Goal: Task Accomplishment & Management: Manage account settings

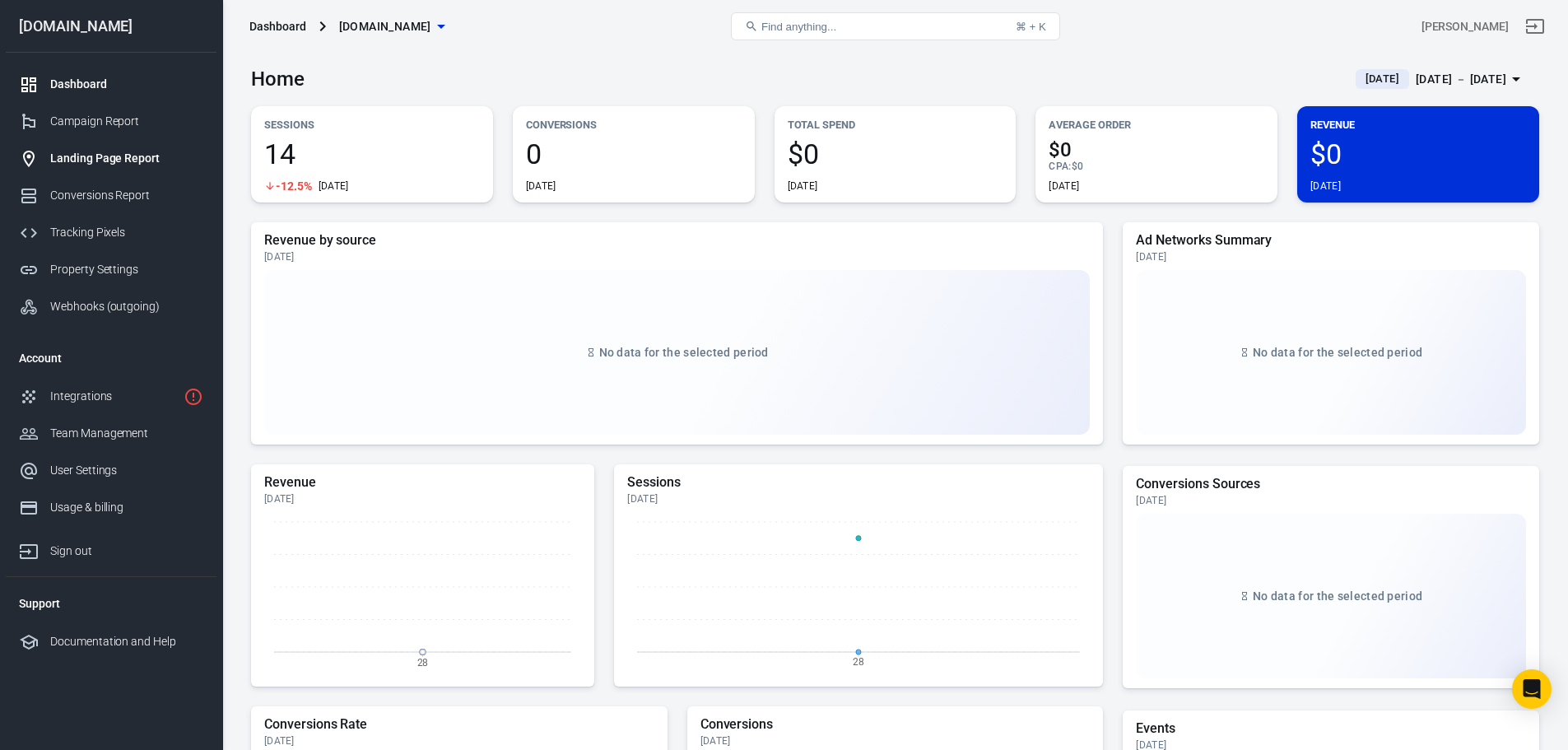
click at [95, 161] on div "Landing Page Report" at bounding box center [127, 158] width 154 height 17
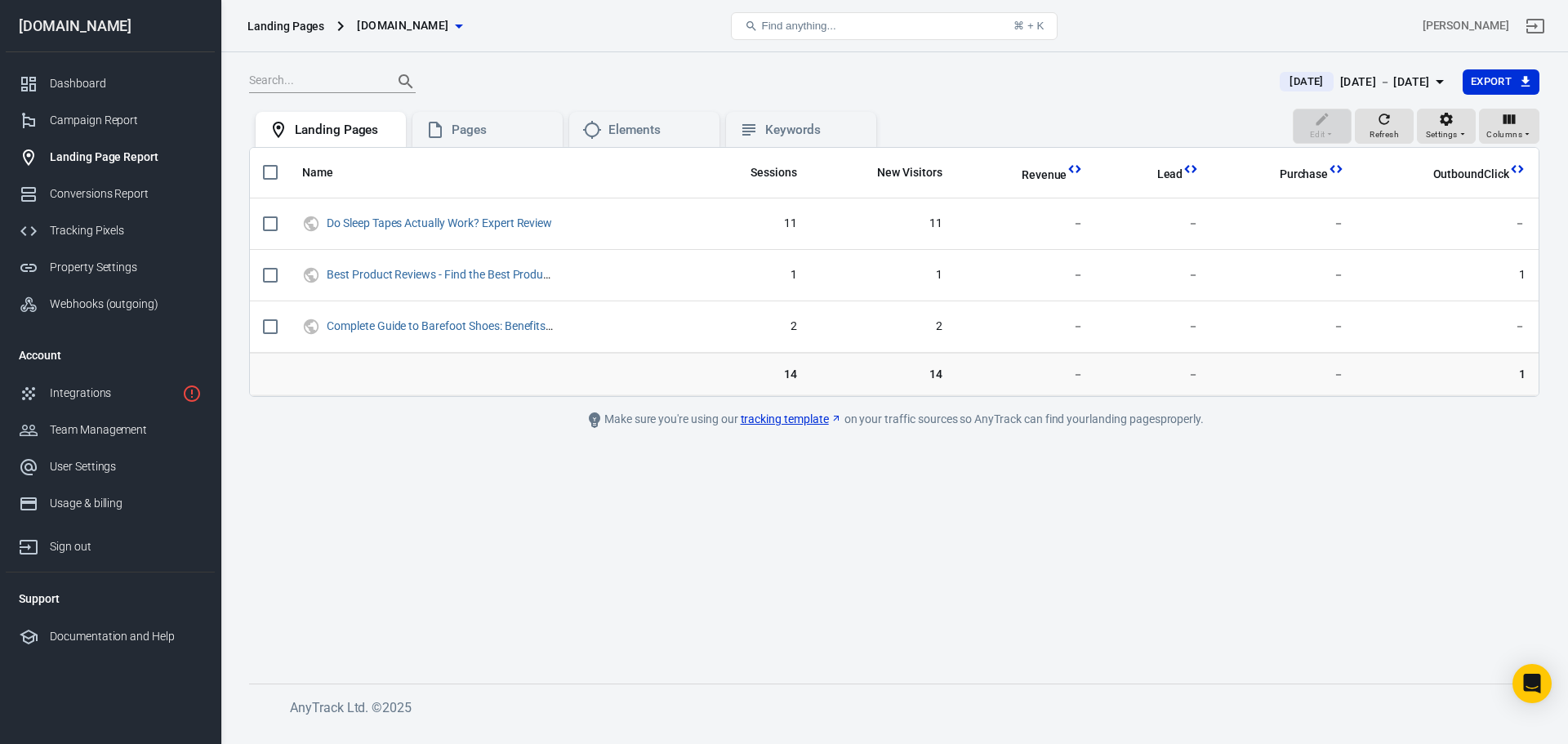
click at [273, 170] on input "scrollable content" at bounding box center [271, 172] width 34 height 34
checkbox input "true"
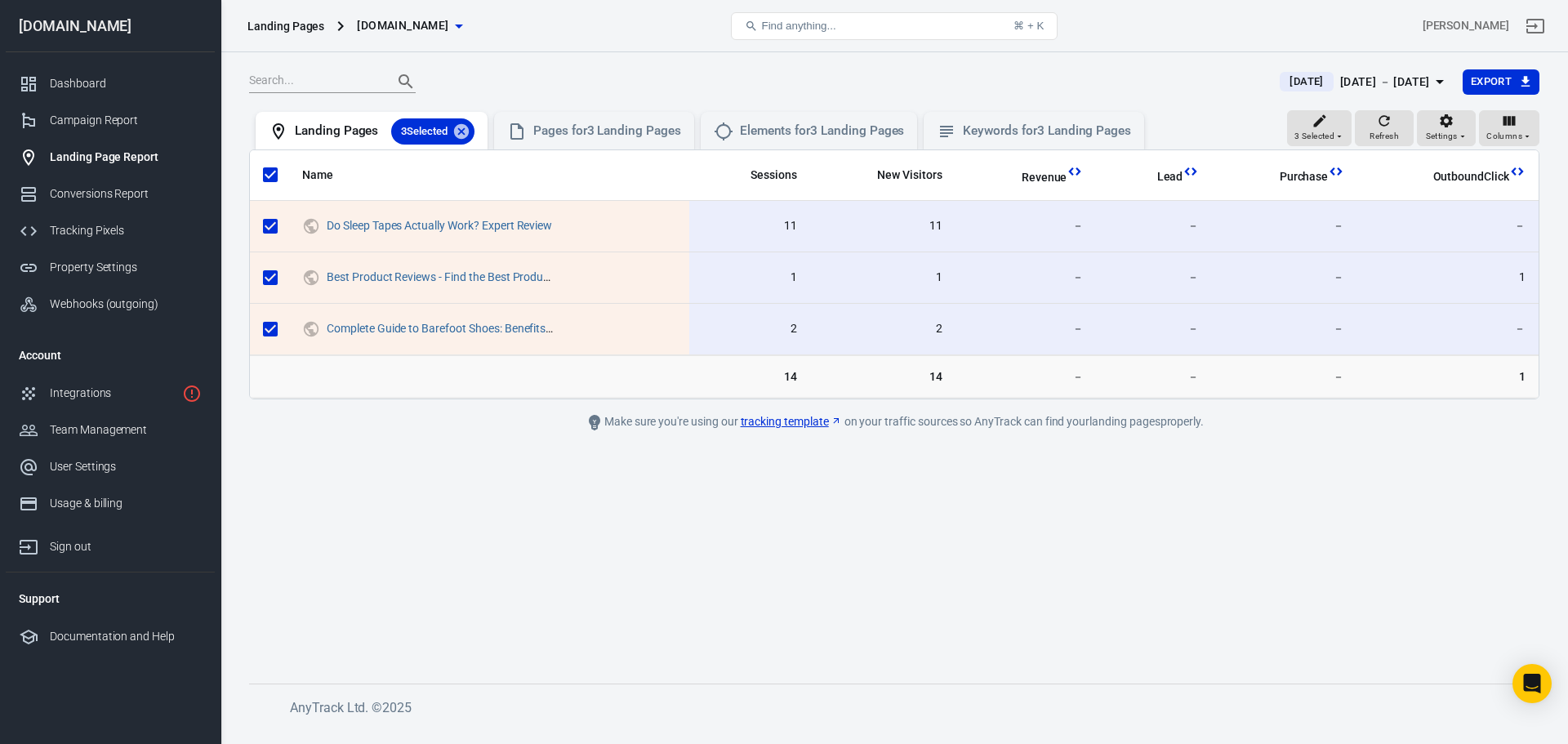
click at [525, 532] on main "[DATE] [DATE] － [DATE] Export 3 Selected Refresh Settings Columns Landing Pages…" at bounding box center [894, 363] width 1291 height 589
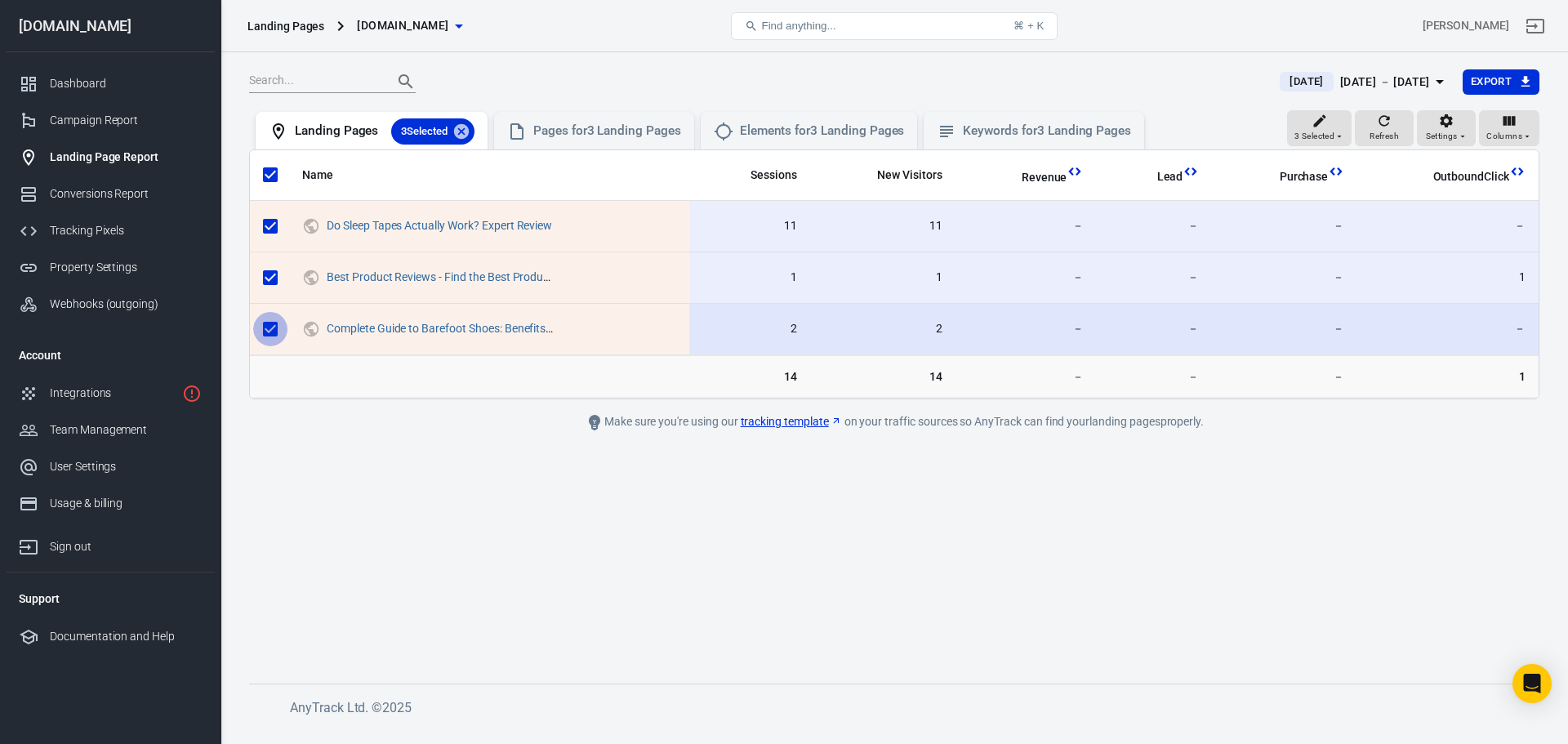
click at [272, 329] on input "scrollable content" at bounding box center [271, 329] width 34 height 34
checkbox input "false"
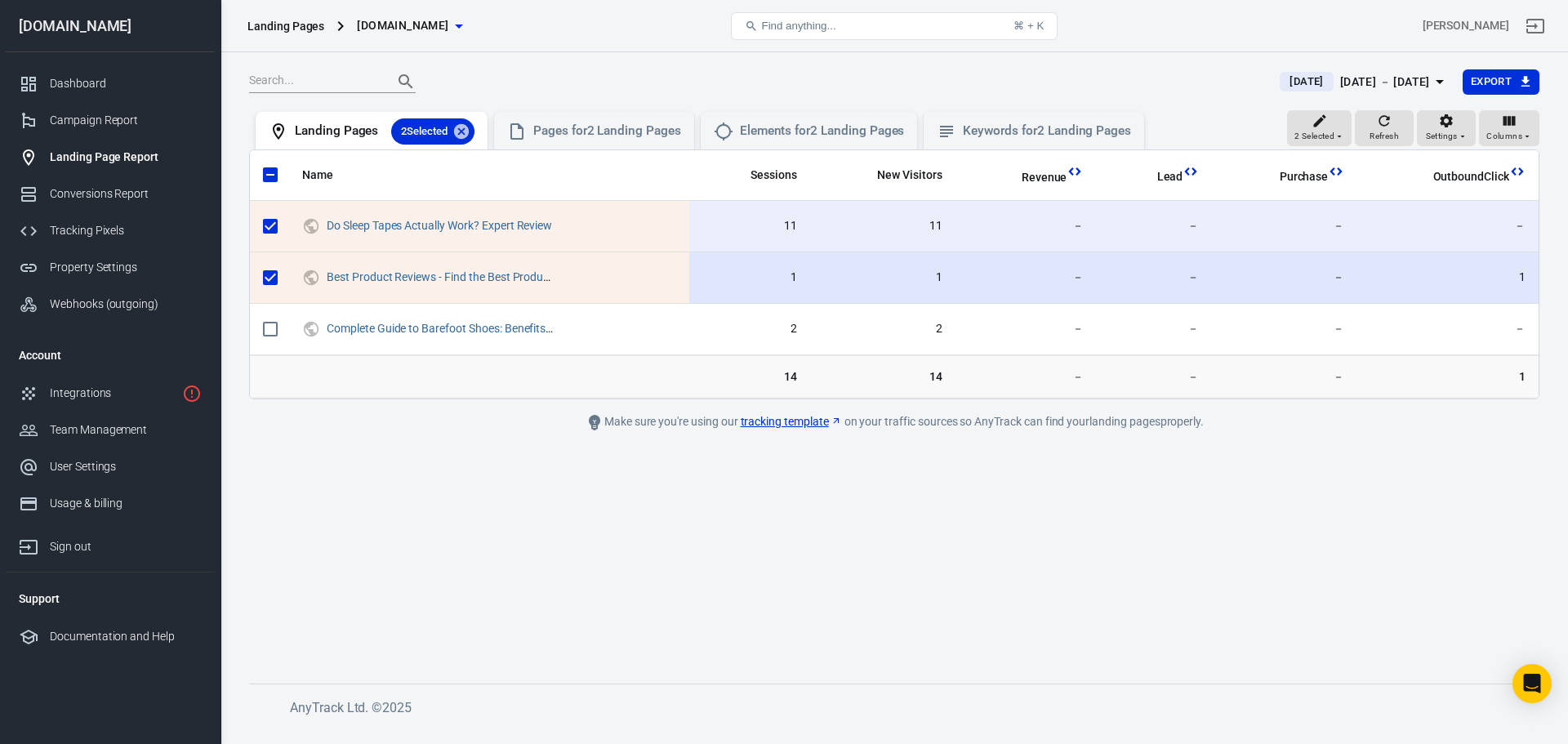
click at [271, 287] on input "scrollable content" at bounding box center [271, 277] width 34 height 34
checkbox input "false"
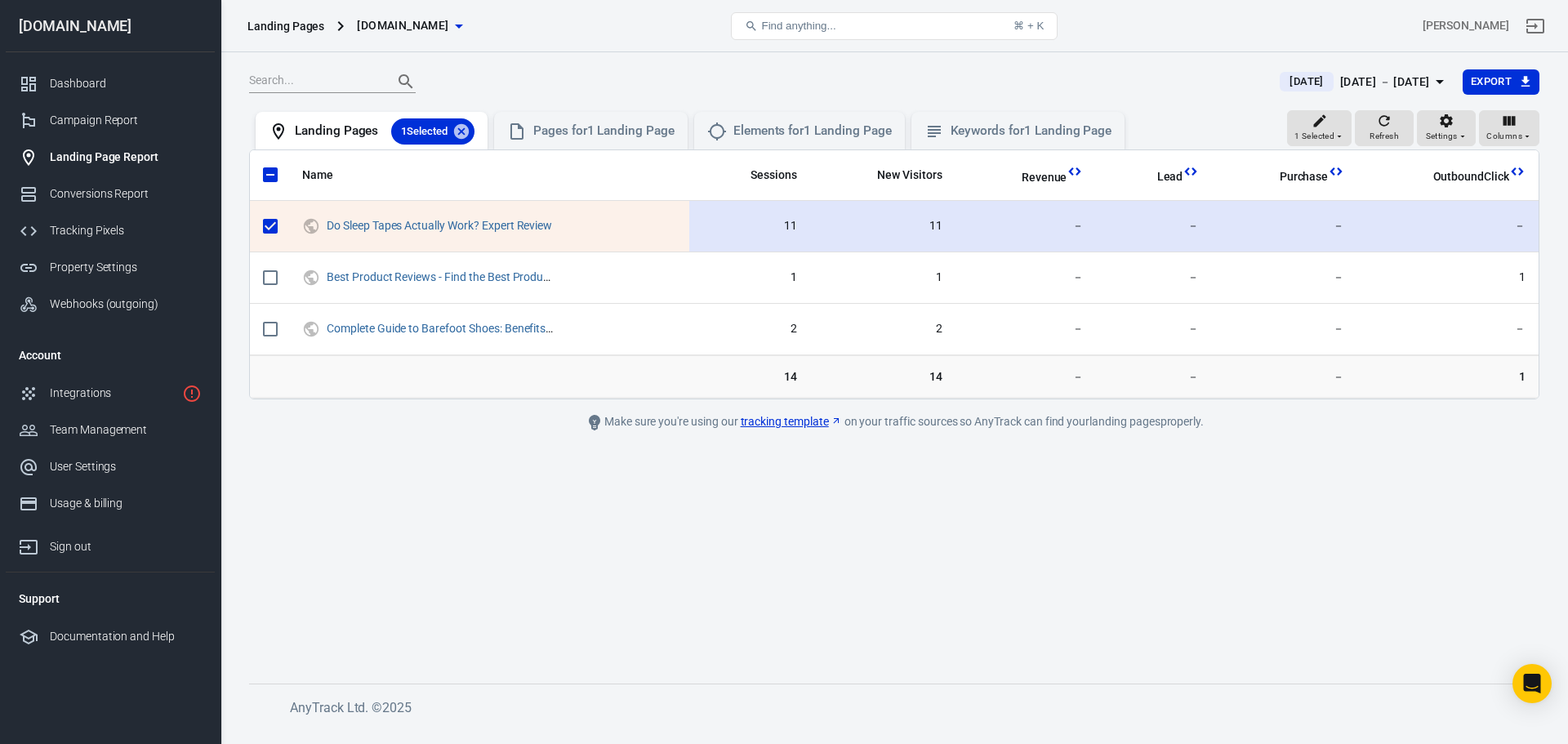
click at [267, 227] on input "scrollable content" at bounding box center [271, 226] width 34 height 34
checkbox input "false"
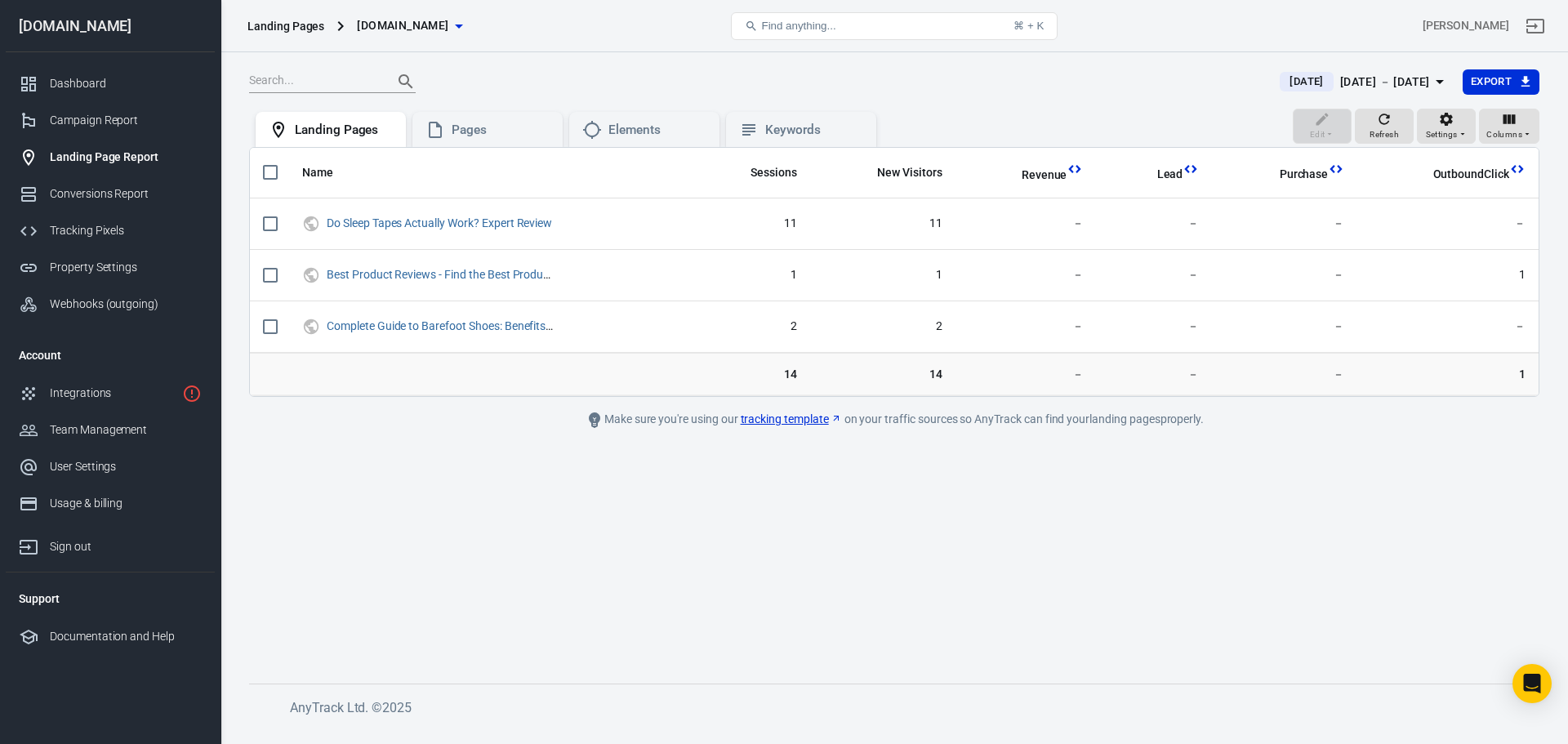
click at [1028, 581] on main "[DATE] [DATE] － [DATE] Export Edit Refresh Settings Columns Landing Pages Pages…" at bounding box center [894, 363] width 1291 height 589
click at [545, 140] on div "Pages" at bounding box center [487, 130] width 124 height 20
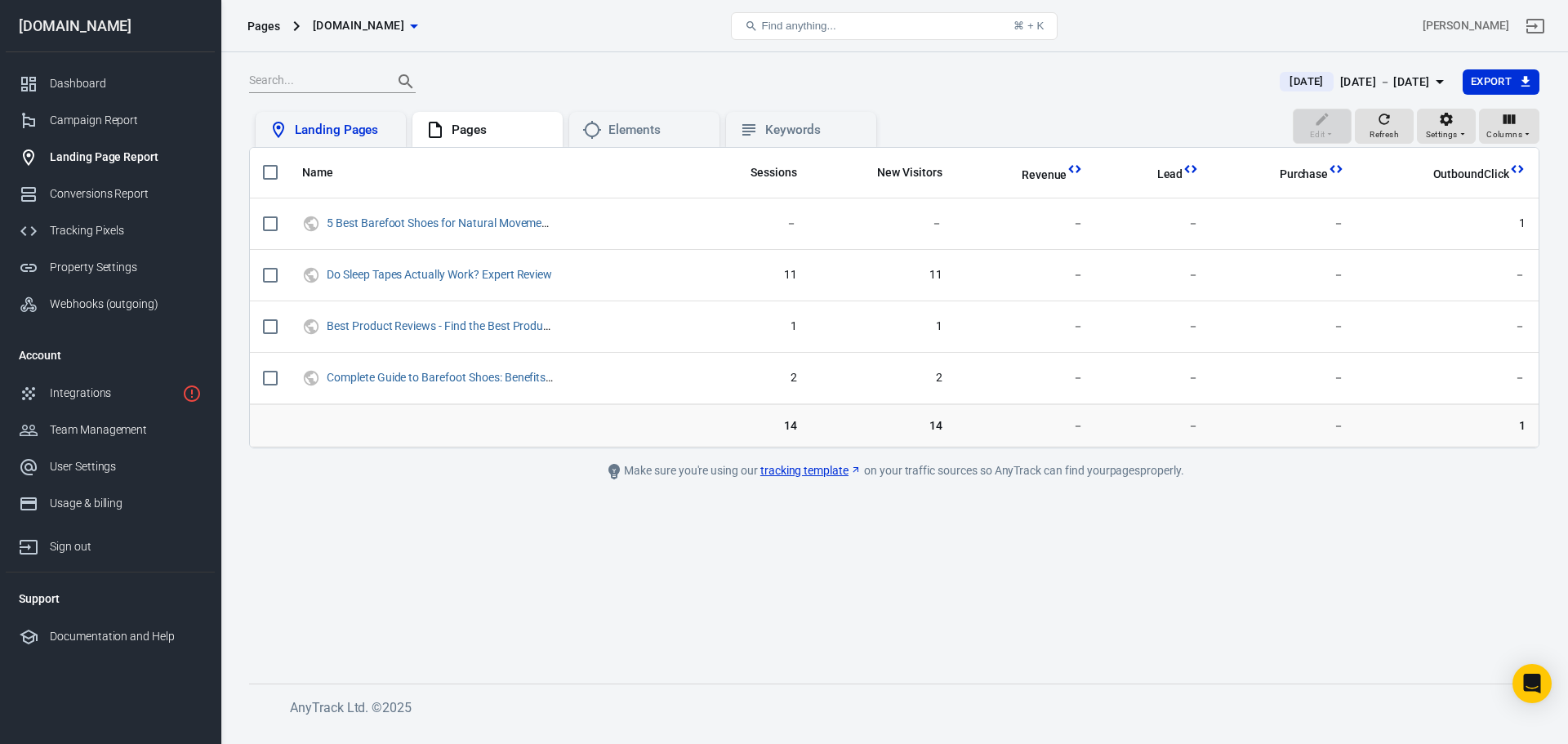
click at [351, 133] on div "Landing Pages" at bounding box center [344, 131] width 98 height 17
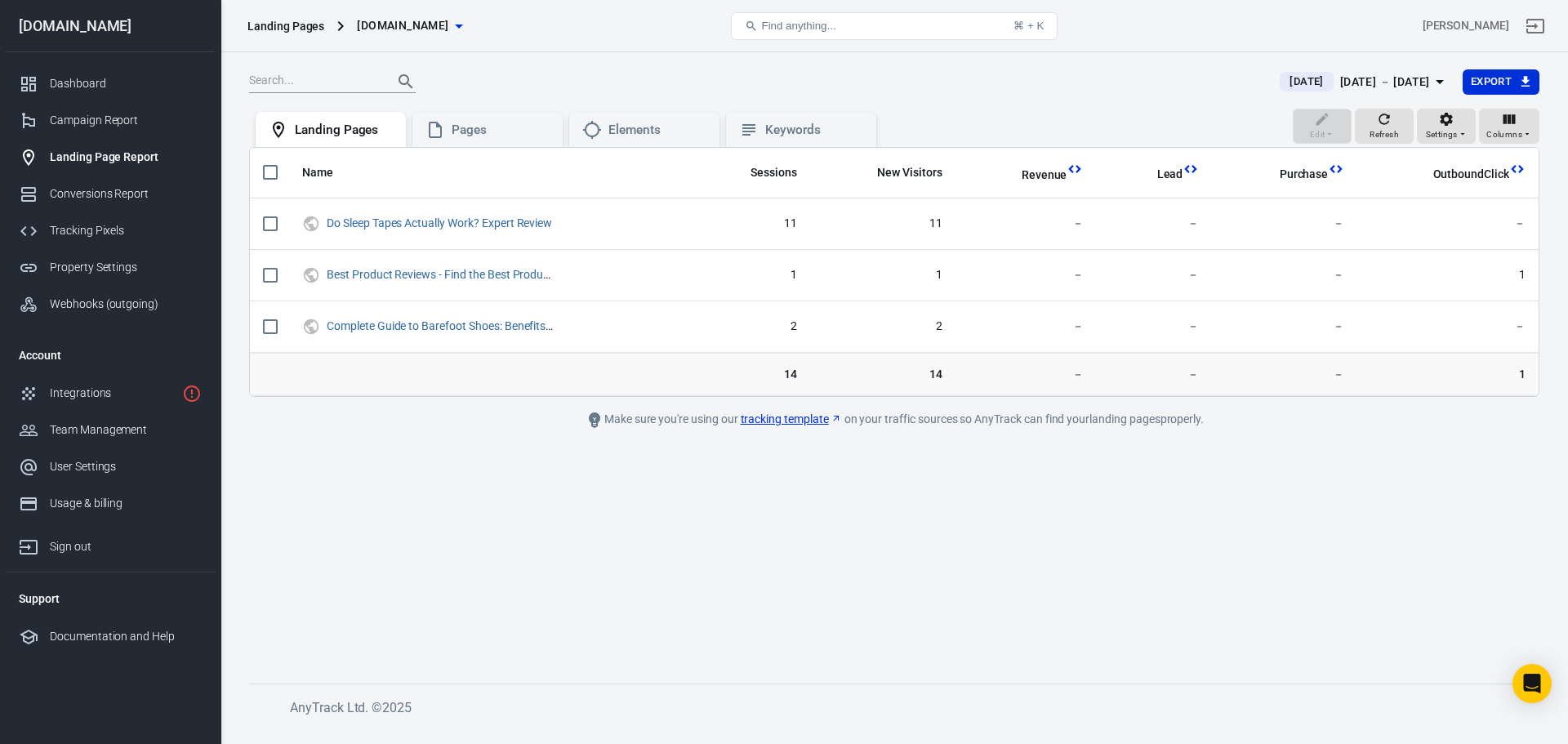
click at [468, 36] on button "[DOMAIN_NAME]" at bounding box center [409, 26] width 117 height 30
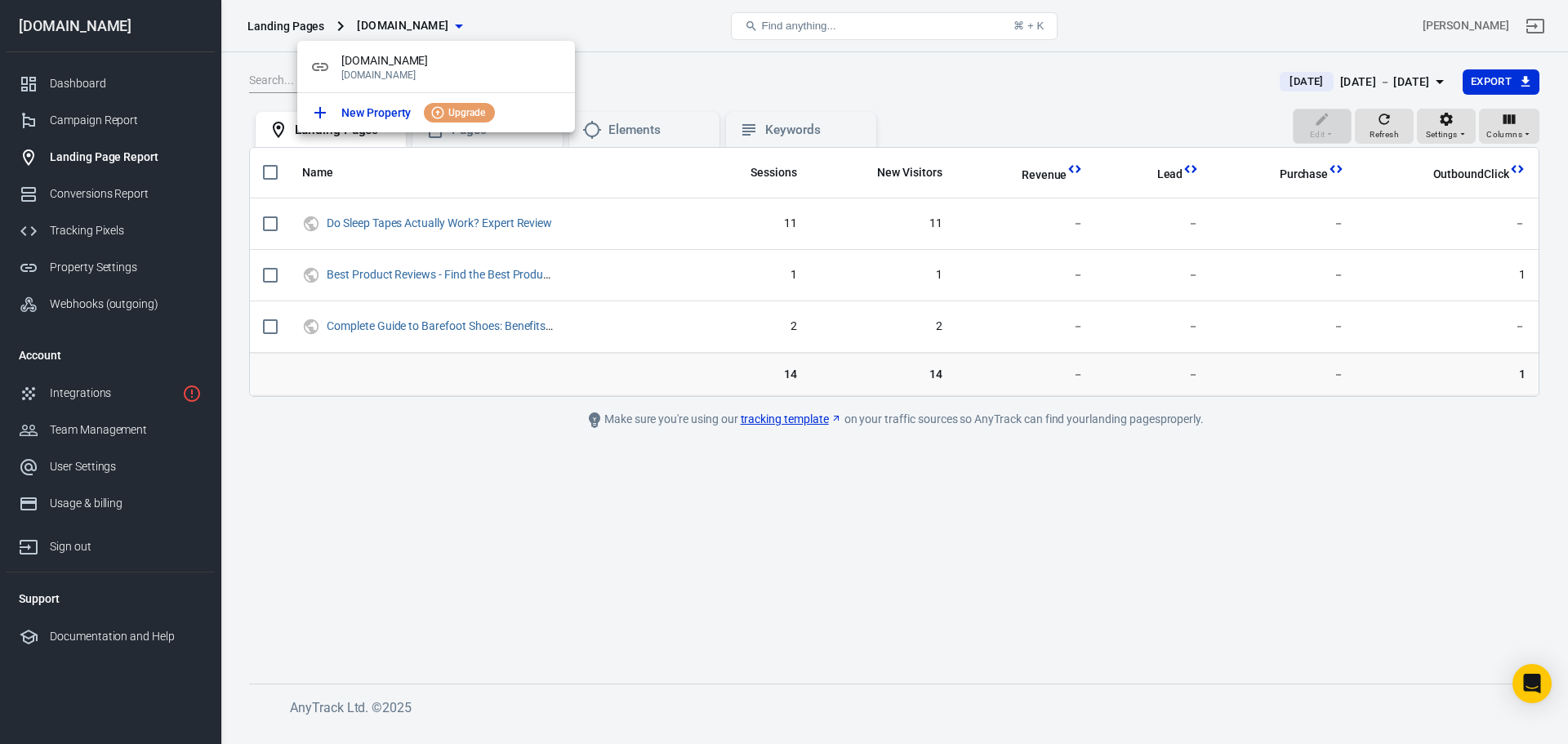
click at [485, 27] on div at bounding box center [784, 372] width 1568 height 744
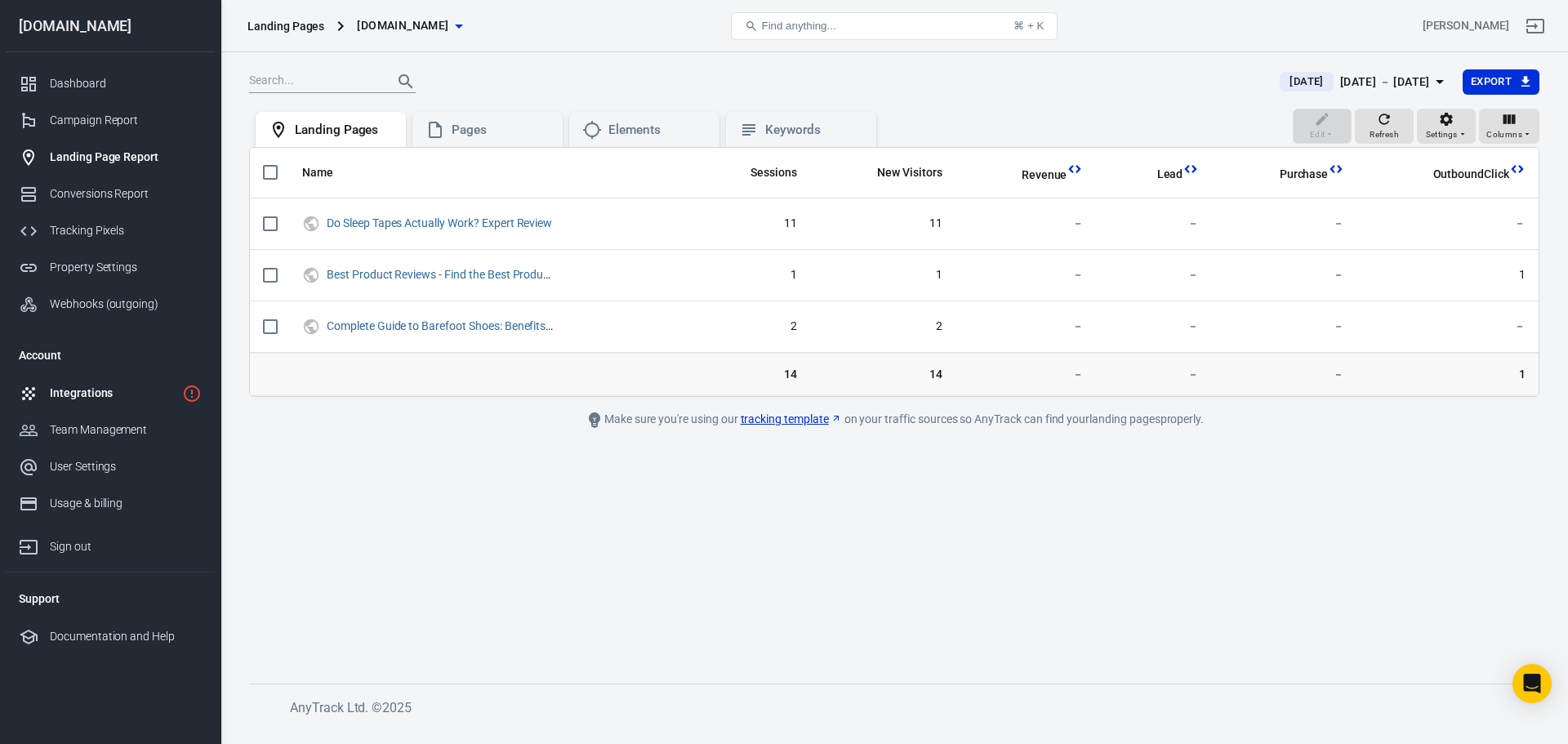
click at [85, 391] on div "Integrations" at bounding box center [113, 393] width 126 height 17
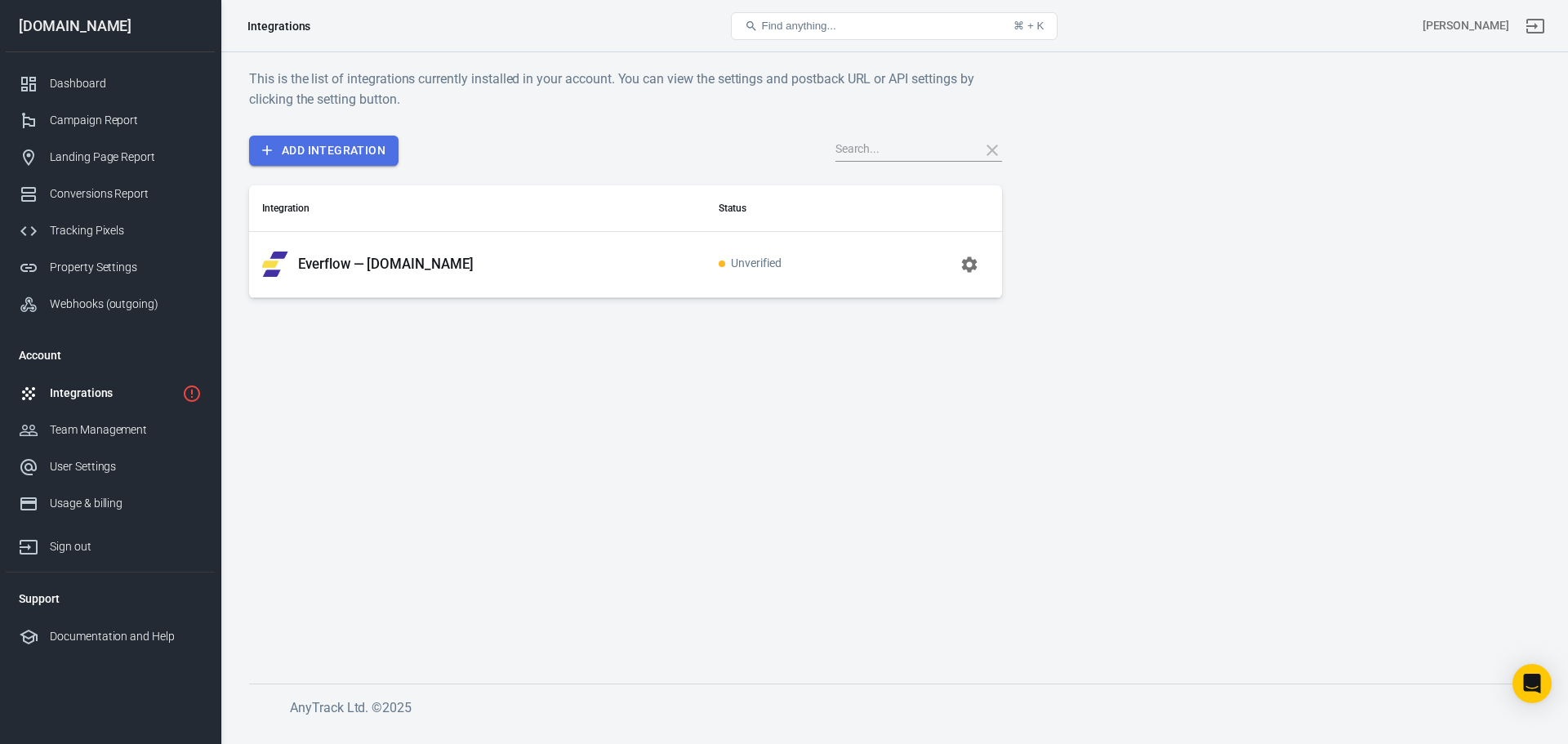
click at [319, 151] on link "Add Integration" at bounding box center [324, 151] width 150 height 30
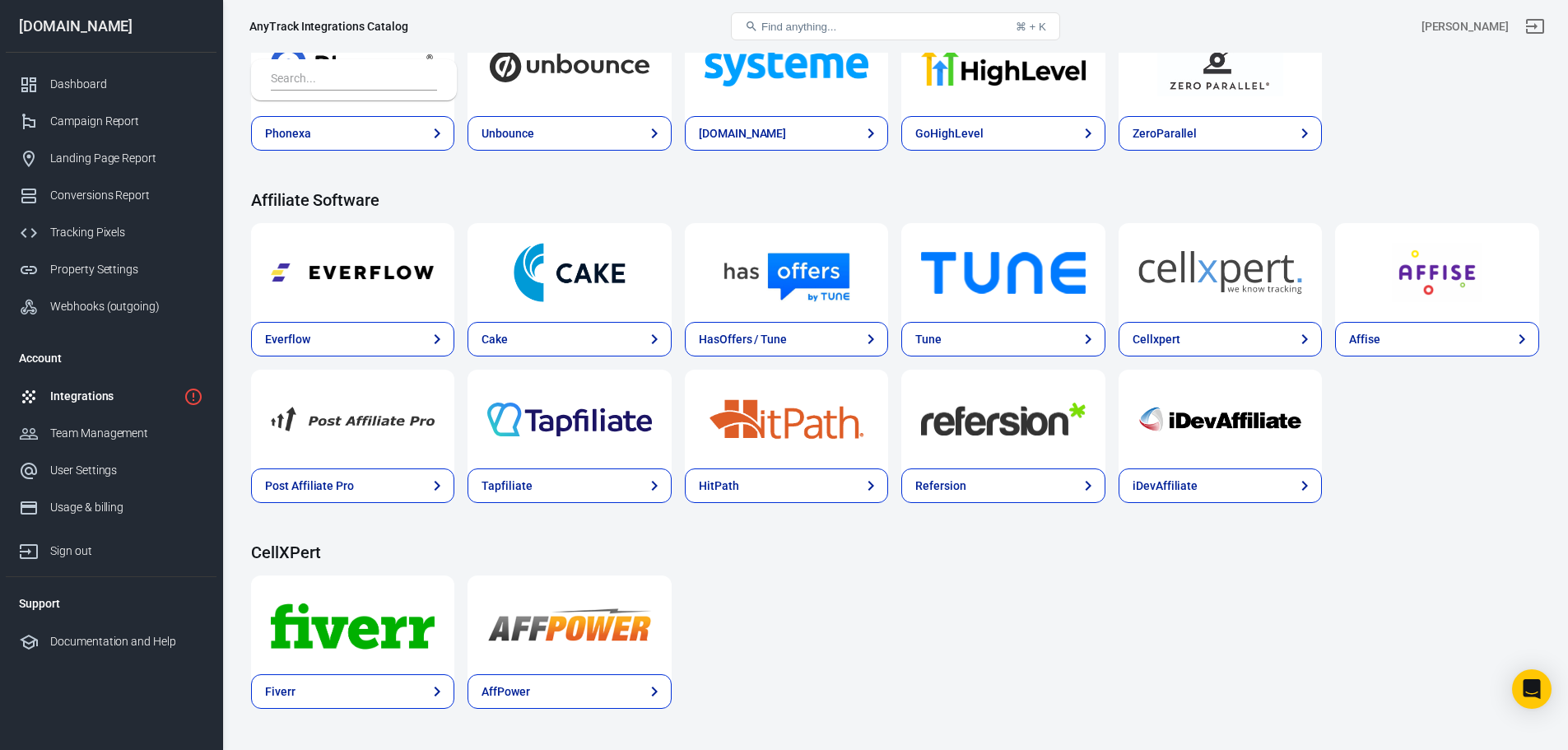
scroll to position [1318, 0]
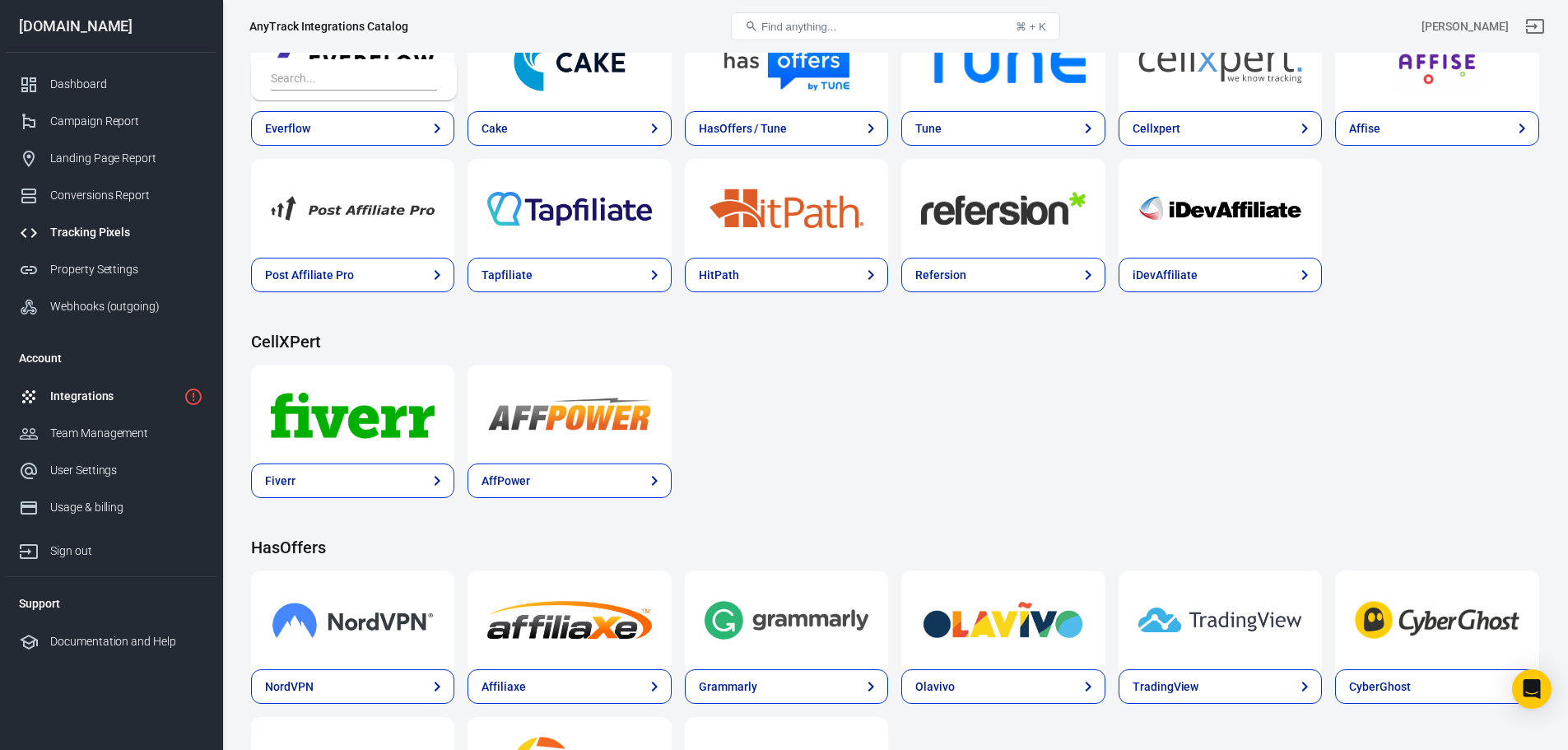
click at [112, 229] on div "Tracking Pixels" at bounding box center [127, 233] width 154 height 17
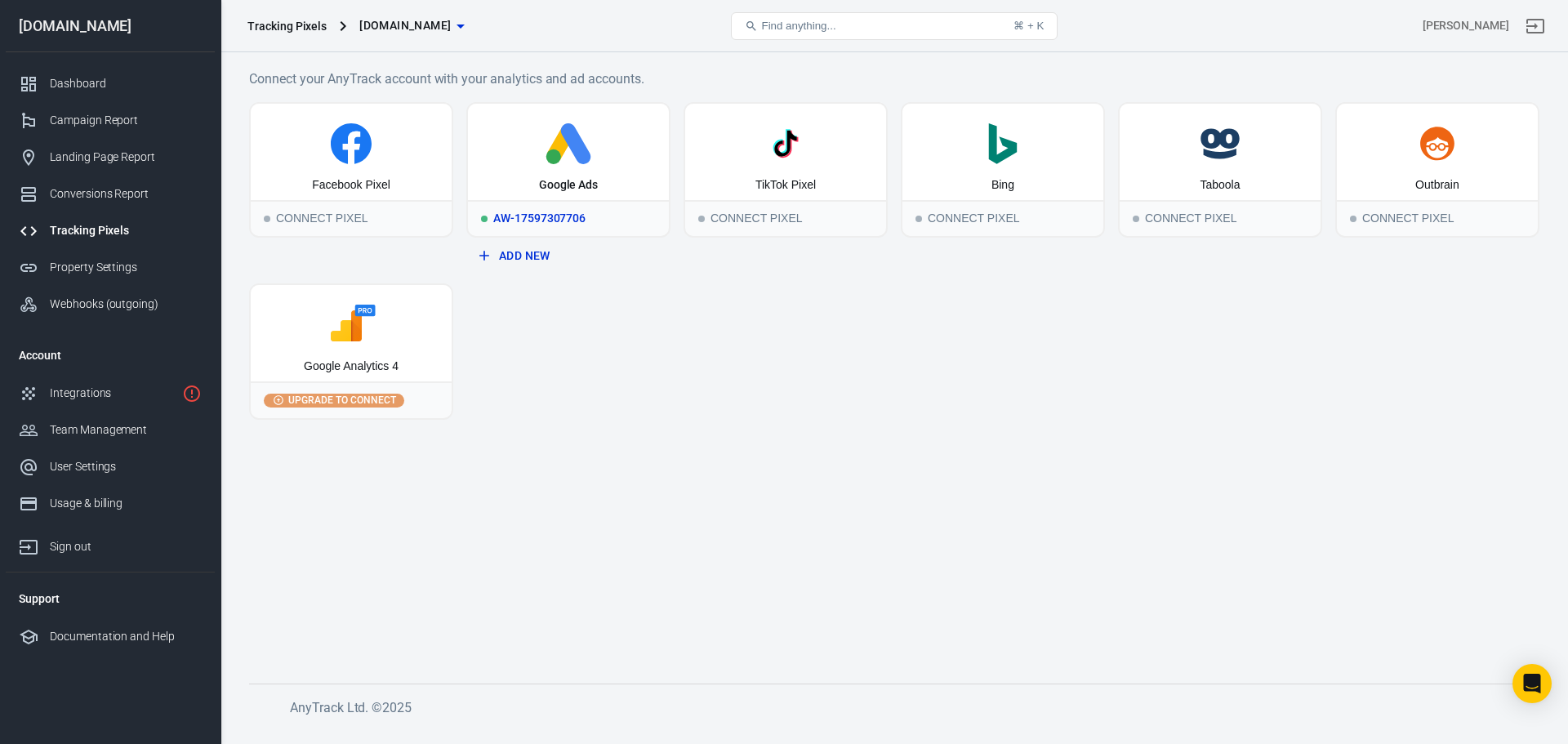
click at [620, 125] on icon at bounding box center [568, 143] width 187 height 41
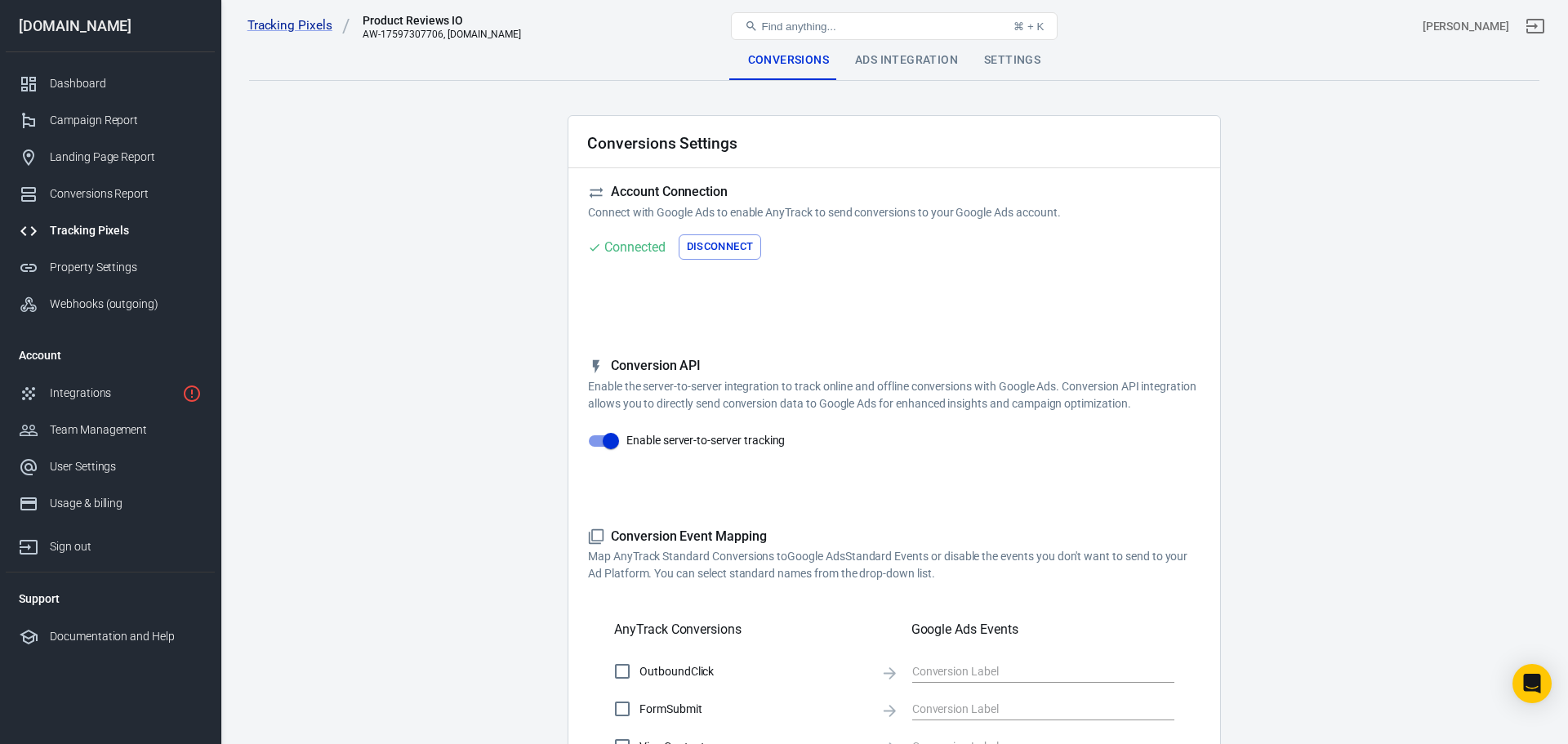
checkbox input "true"
type input "tJt6CPyN-KAbELq2hsdB"
drag, startPoint x: 891, startPoint y: 9, endPoint x: 79, endPoint y: 83, distance: 815.4
click at [79, 83] on div "Dashboard" at bounding box center [126, 83] width 152 height 17
